Goal: Transaction & Acquisition: Subscribe to service/newsletter

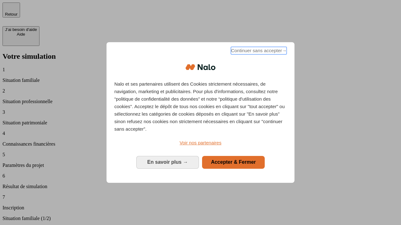
click at [258, 52] on span "Continuer sans accepter →" at bounding box center [259, 51] width 56 height 8
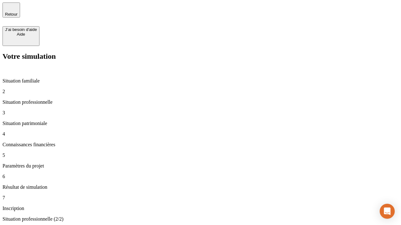
type input "30 000"
type input "40 000"
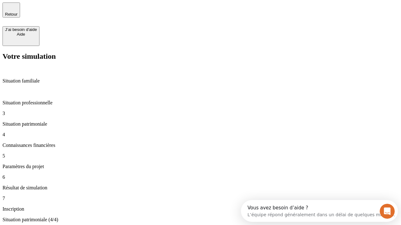
type input "1 100"
type input "20"
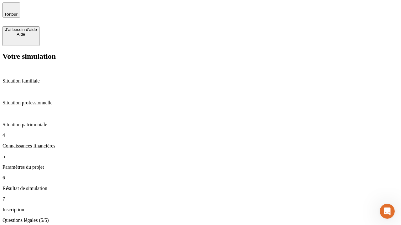
type input "40"
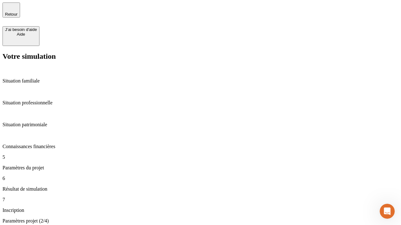
type input "50 000"
type input "640"
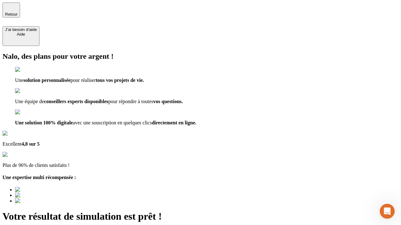
type input "[EMAIL_ADDRESS][DOMAIN_NAME]"
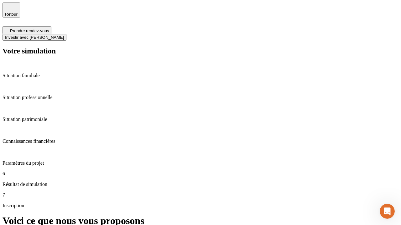
click at [64, 35] on span "Investir avec [PERSON_NAME]" at bounding box center [34, 37] width 59 height 5
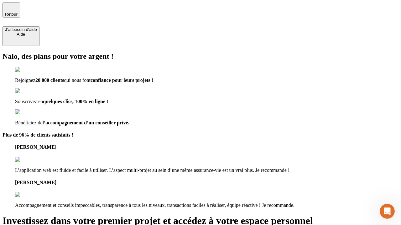
type input "[EMAIL_ADDRESS][DOMAIN_NAME]"
